Goal: Task Accomplishment & Management: Complete application form

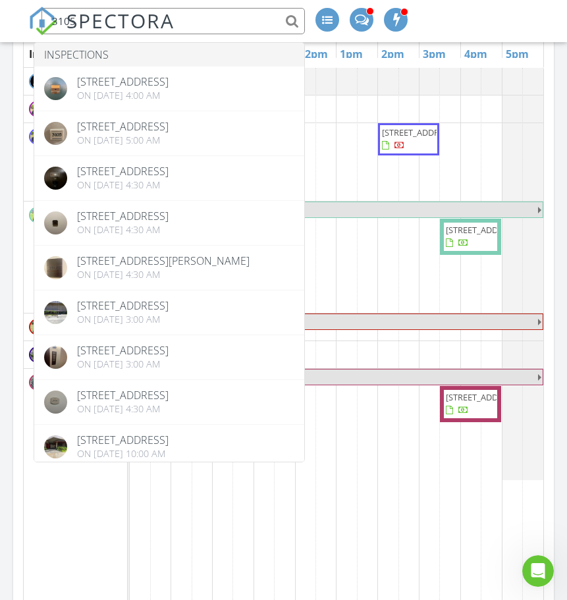
scroll to position [2010, 588]
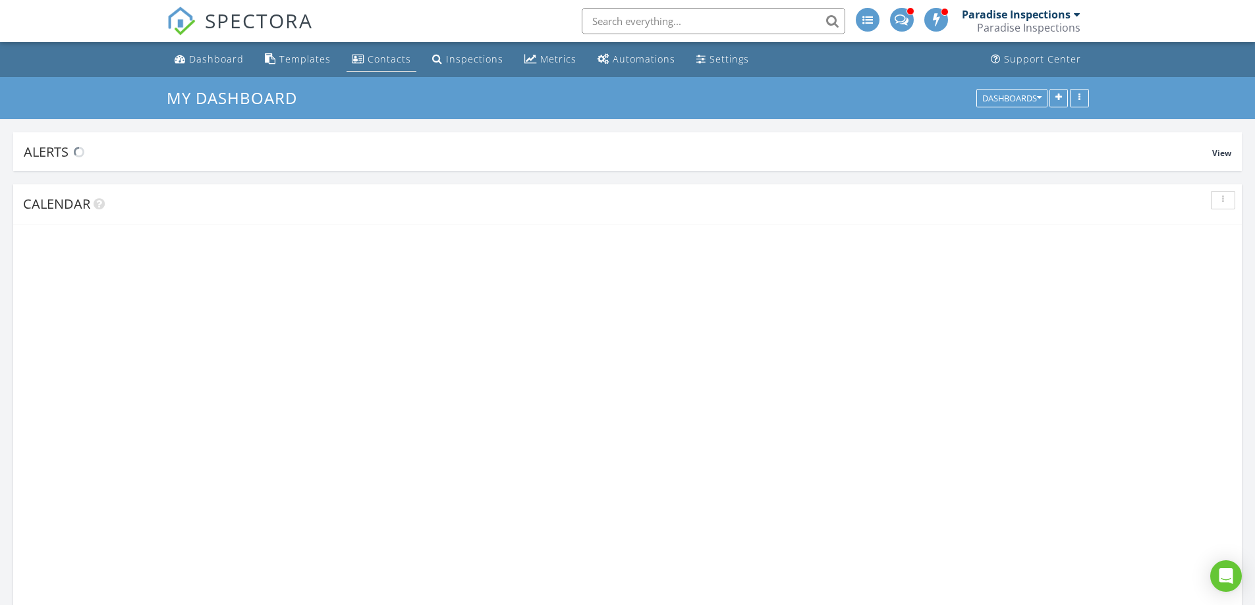
scroll to position [2010, 1275]
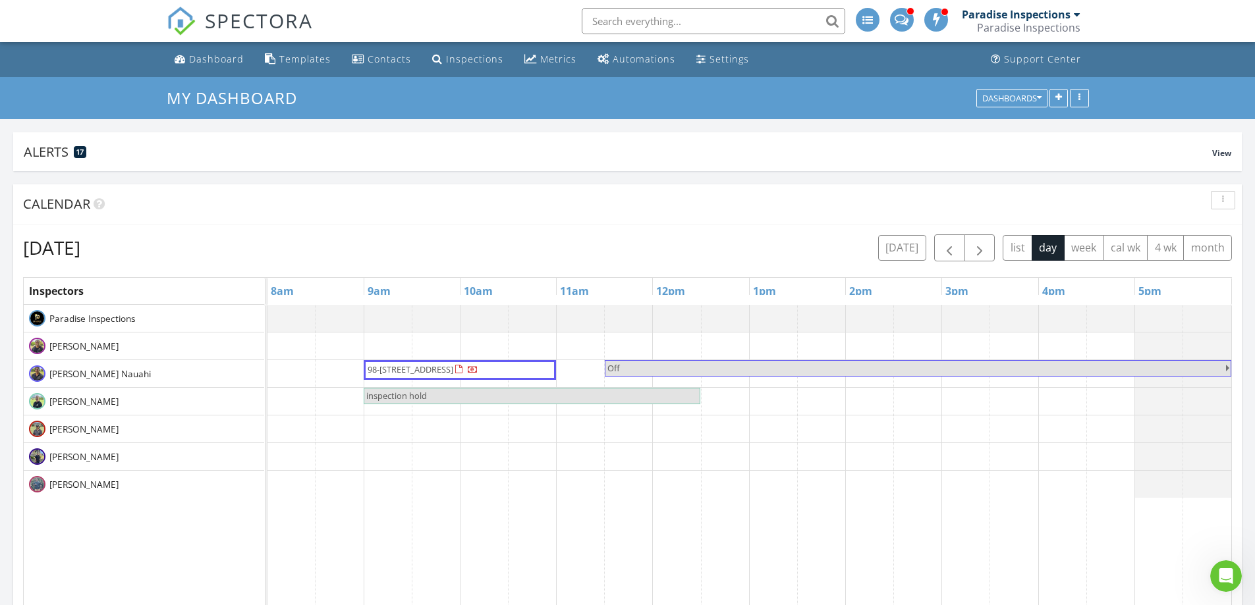
scroll to position [2010, 1275]
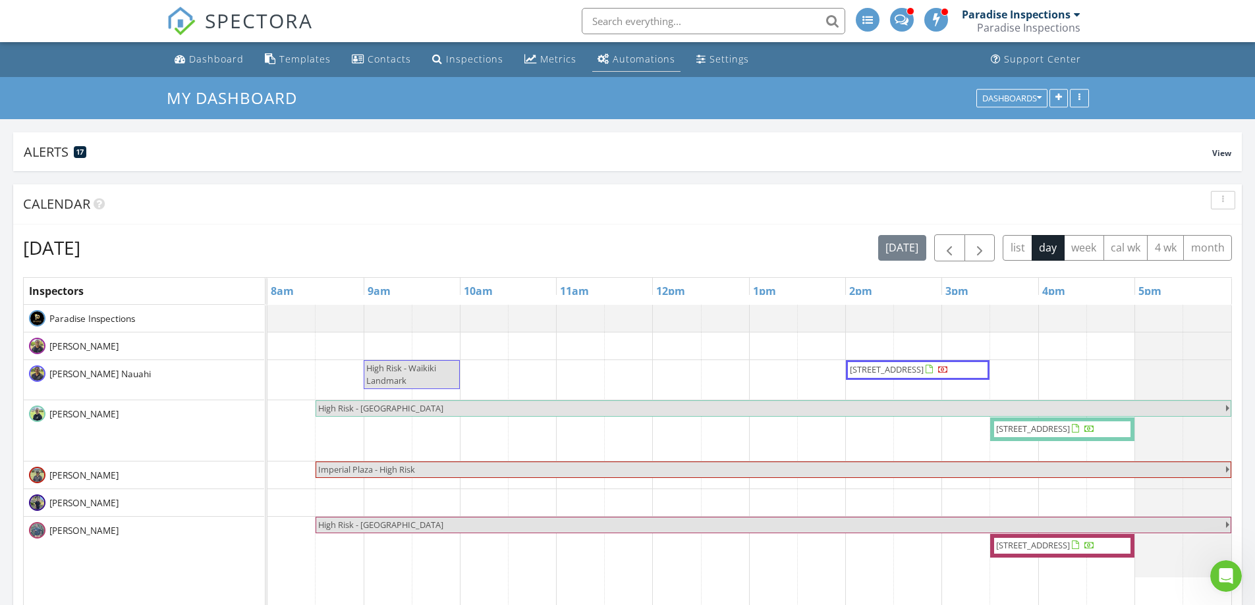
scroll to position [2010, 1275]
